Goal: Task Accomplishment & Management: Manage account settings

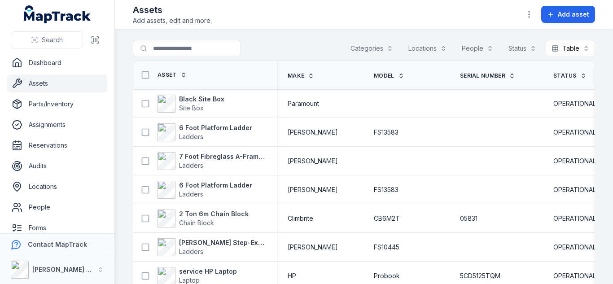
click at [353, 50] on div "Categories" at bounding box center [372, 48] width 54 height 17
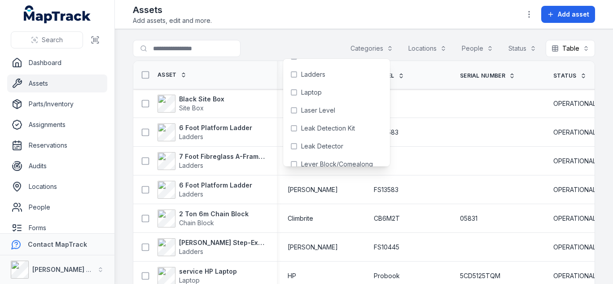
scroll to position [749, 0]
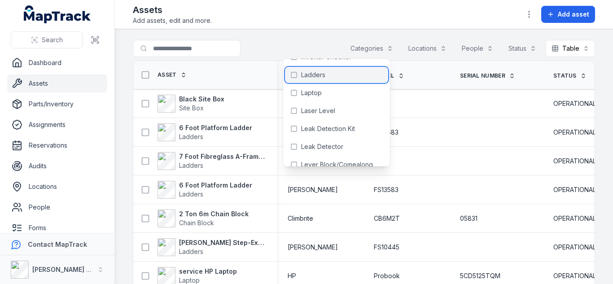
click at [318, 81] on div "Ladders" at bounding box center [336, 75] width 103 height 16
click at [465, 30] on main "**********" at bounding box center [364, 156] width 498 height 255
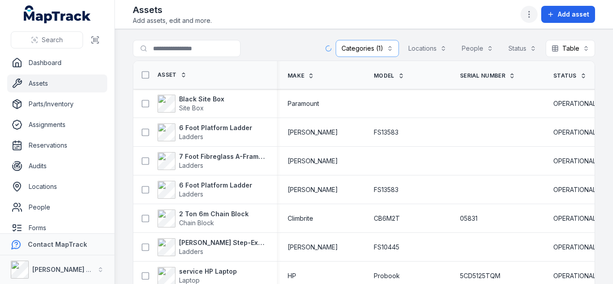
click at [526, 14] on icon "button" at bounding box center [529, 14] width 9 height 9
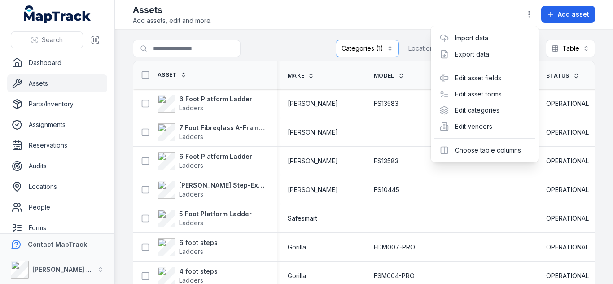
click at [412, 32] on div "**********" at bounding box center [364, 142] width 498 height 284
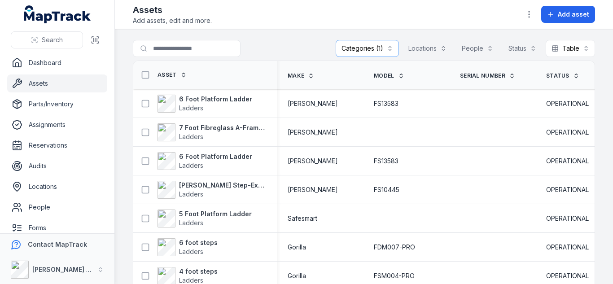
click at [518, 13] on div "Assets Add assets, edit and more. Add asset" at bounding box center [364, 15] width 462 height 22
click at [530, 16] on icon "button" at bounding box center [529, 14] width 9 height 9
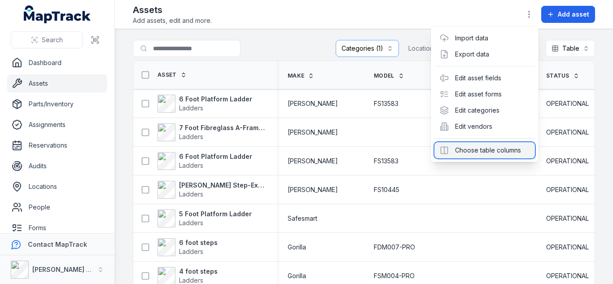
click at [481, 143] on div "Choose table columns" at bounding box center [484, 150] width 101 height 16
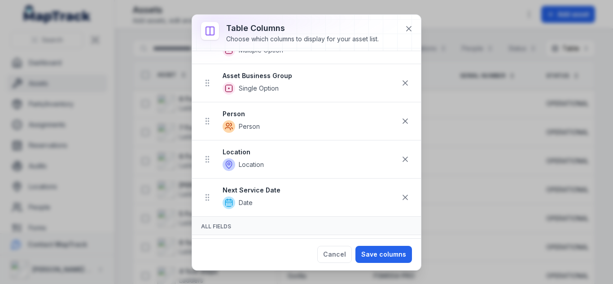
scroll to position [192, 0]
click at [405, 28] on icon at bounding box center [408, 28] width 9 height 9
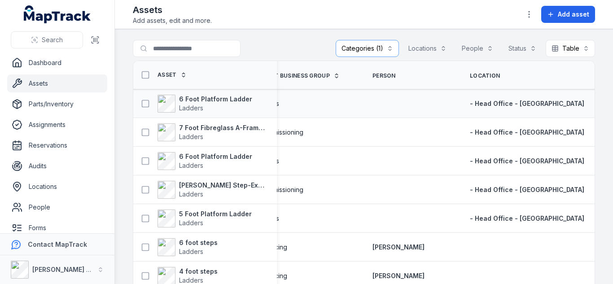
scroll to position [0, 412]
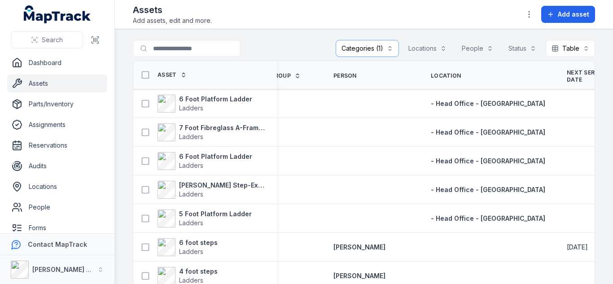
click at [567, 75] on span "Next Service Date" at bounding box center [594, 76] width 55 height 14
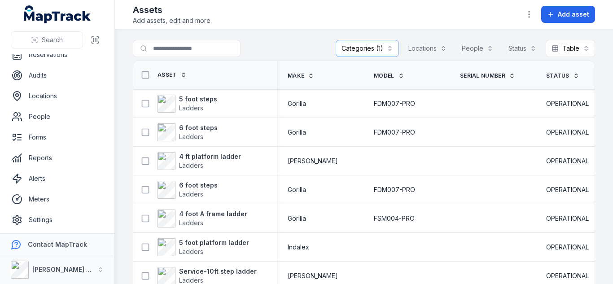
scroll to position [92, 0]
click at [43, 182] on link "Alerts" at bounding box center [57, 178] width 100 height 18
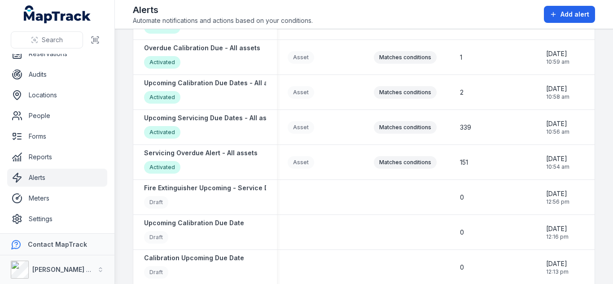
scroll to position [219, 0]
click at [220, 151] on strong "Servicing Overdue Alert - All assets" at bounding box center [201, 152] width 114 height 9
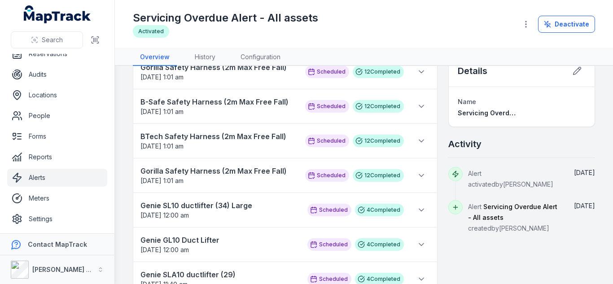
scroll to position [22, 0]
click at [419, 105] on icon at bounding box center [421, 106] width 4 height 2
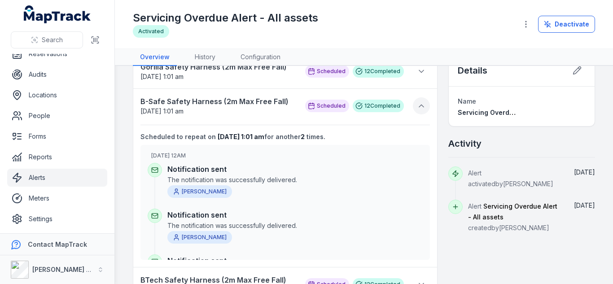
click at [417, 105] on icon at bounding box center [421, 105] width 9 height 9
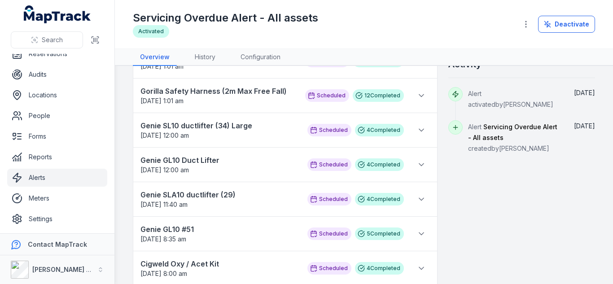
scroll to position [102, 0]
click at [417, 130] on icon at bounding box center [421, 129] width 9 height 9
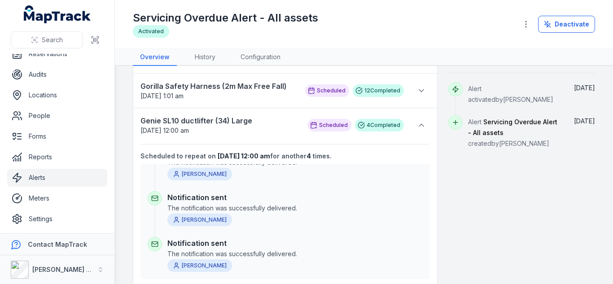
scroll to position [105, 0]
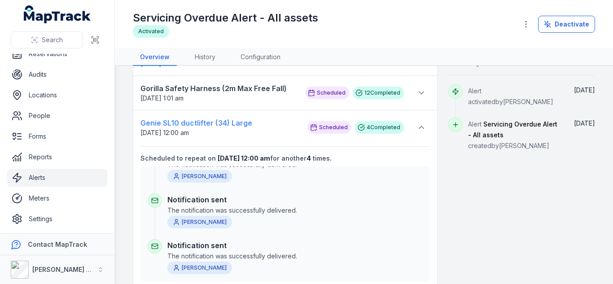
click at [214, 119] on strong "Genie SL10 ductlifter (34) Large" at bounding box center [219, 123] width 158 height 11
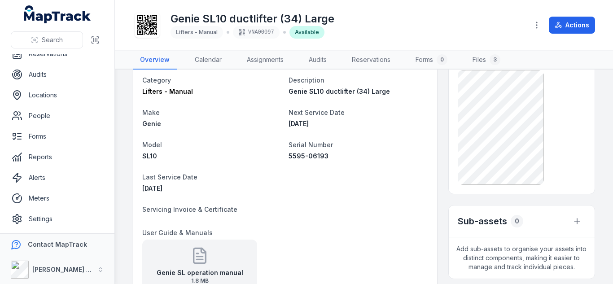
scroll to position [47, 0]
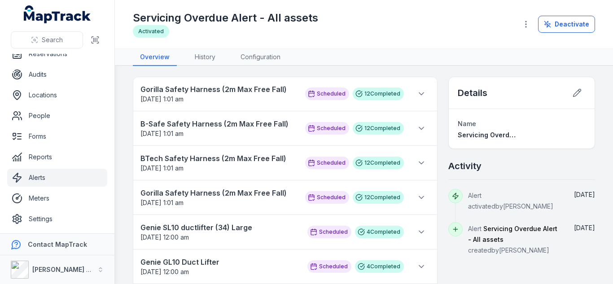
click at [140, 83] on li "Gorilla Safety Harness (2m Max Free Fall) 19/10/2025 1:01 am Scheduled 12 Compl…" at bounding box center [285, 94] width 304 height 35
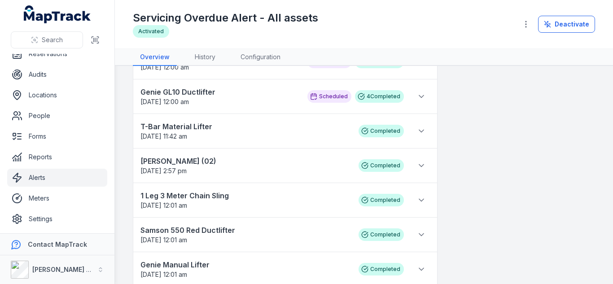
scroll to position [553, 0]
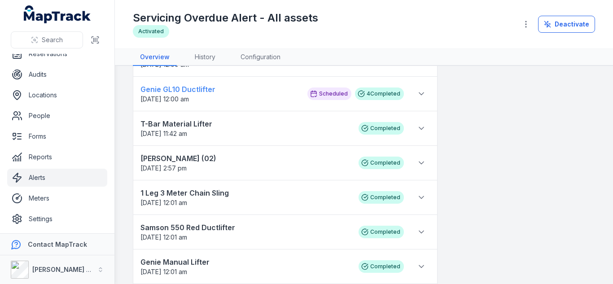
click at [194, 88] on strong "Genie GL10 Ductlifter" at bounding box center [219, 89] width 158 height 11
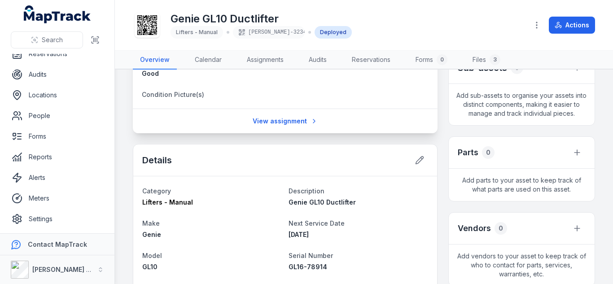
scroll to position [234, 0]
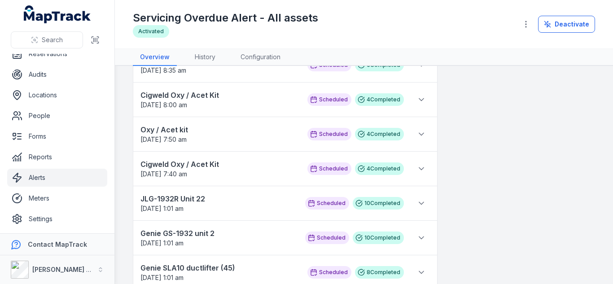
scroll to position [273, 0]
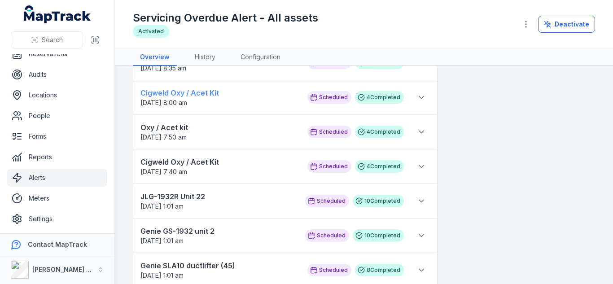
click at [194, 91] on strong "Cigweld Oxy / Acet Kit" at bounding box center [219, 93] width 158 height 11
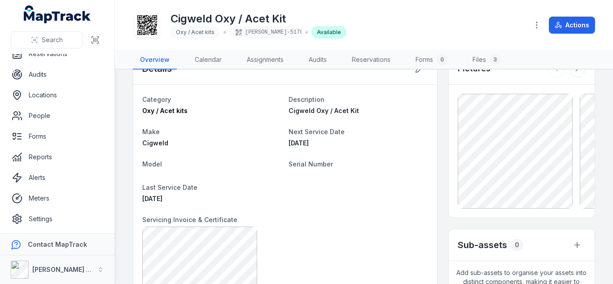
scroll to position [28, 0]
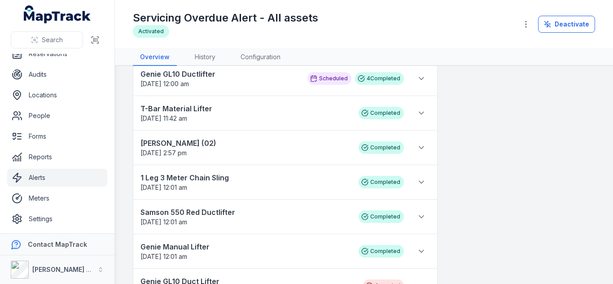
scroll to position [571, 0]
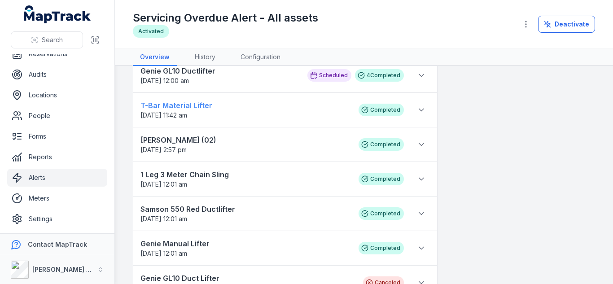
click at [191, 107] on strong "T-Bar Material Lifter" at bounding box center [244, 105] width 209 height 11
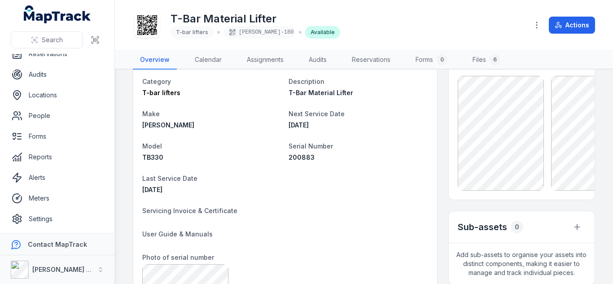
scroll to position [46, 0]
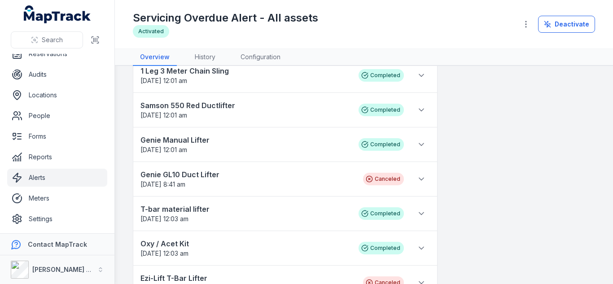
scroll to position [675, 0]
click at [194, 139] on strong "Genie Manual Lifter" at bounding box center [244, 139] width 209 height 11
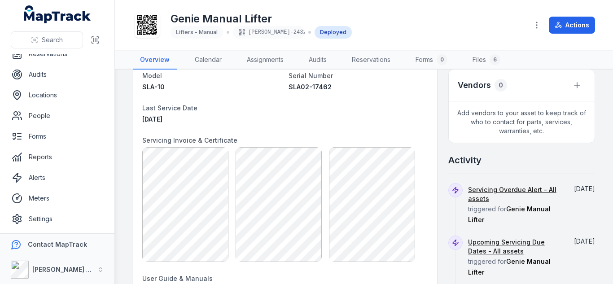
scroll to position [349, 0]
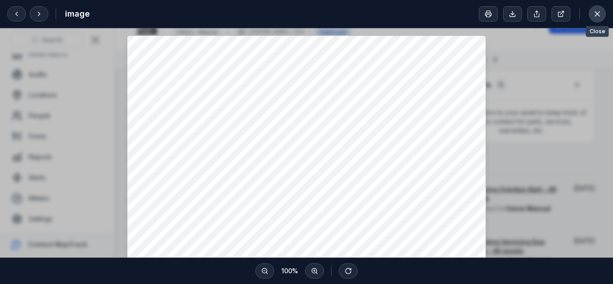
click at [592, 16] on button at bounding box center [597, 13] width 17 height 17
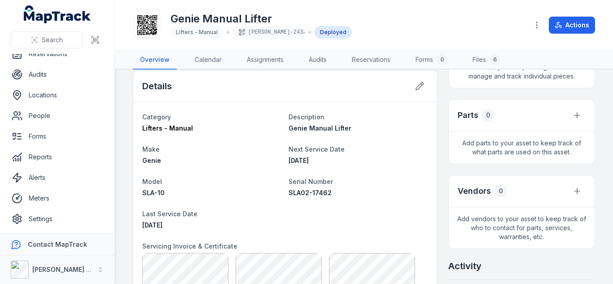
scroll to position [215, 0]
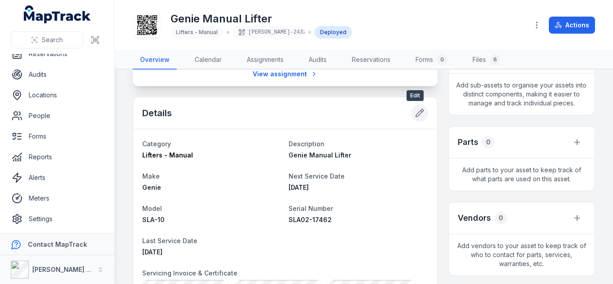
click at [416, 109] on icon at bounding box center [419, 113] width 9 height 9
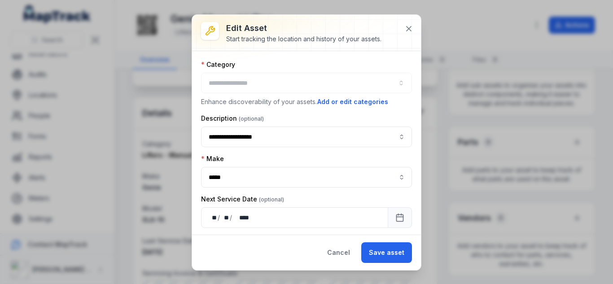
type input "**********"
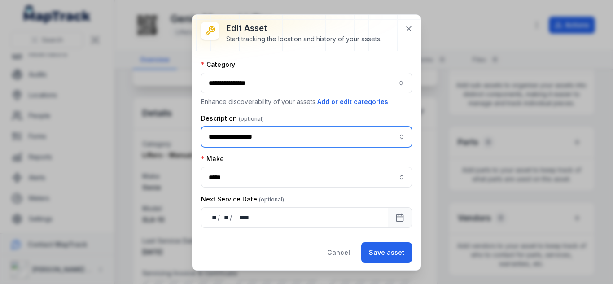
click at [249, 134] on input "**********" at bounding box center [306, 137] width 211 height 21
drag, startPoint x: 270, startPoint y: 134, endPoint x: 229, endPoint y: 138, distance: 41.0
click at [229, 138] on input "**********" at bounding box center [306, 137] width 211 height 21
click at [255, 184] on span "Genie SL10 ductlifter (34) Large" at bounding box center [256, 184] width 93 height 9
click at [289, 133] on input "**********" at bounding box center [306, 137] width 211 height 21
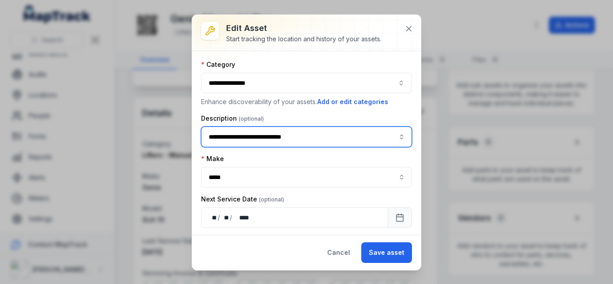
click at [289, 133] on input "**********" at bounding box center [306, 137] width 211 height 21
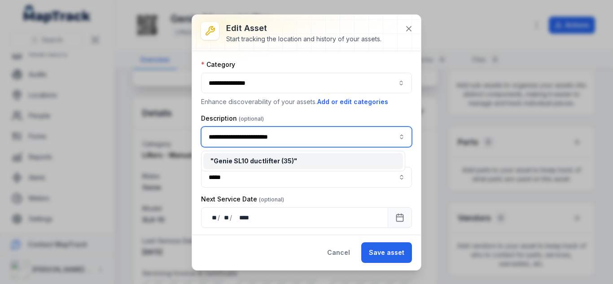
click at [246, 139] on input "**********" at bounding box center [306, 137] width 211 height 21
click at [263, 156] on div "" Genie SL10 Ductlifter (35) "" at bounding box center [303, 161] width 200 height 16
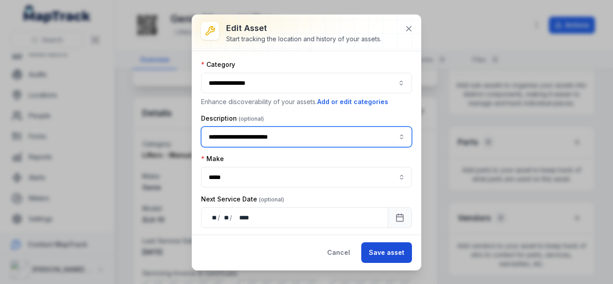
type input "**********"
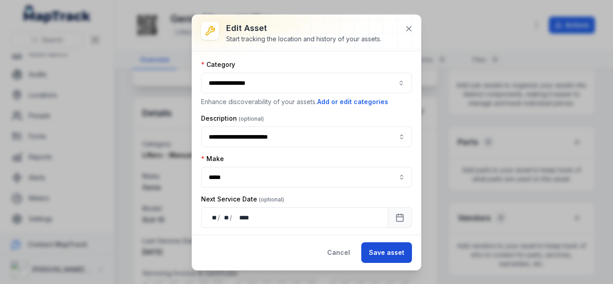
click at [376, 250] on button "Save asset" at bounding box center [386, 252] width 51 height 21
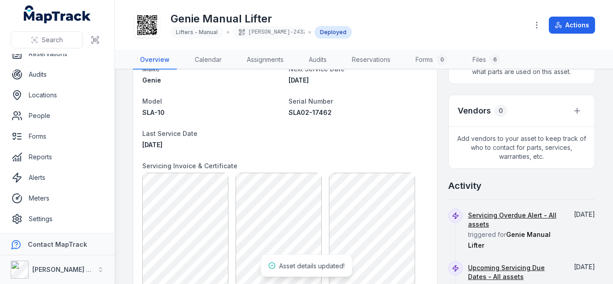
scroll to position [434, 0]
